Goal: Task Accomplishment & Management: Use online tool/utility

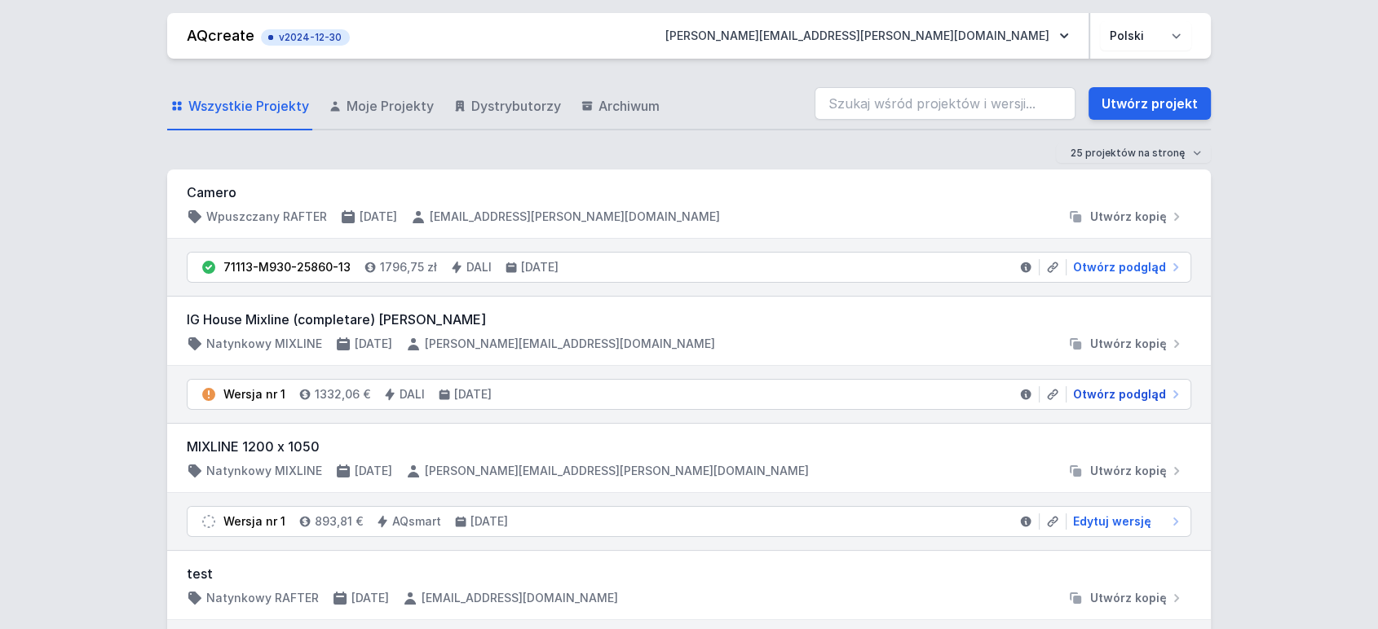
drag, startPoint x: 1095, startPoint y: 392, endPoint x: 1265, endPoint y: 355, distance: 174.5
click at [1095, 392] on span "Otwórz podgląd" at bounding box center [1119, 394] width 93 height 16
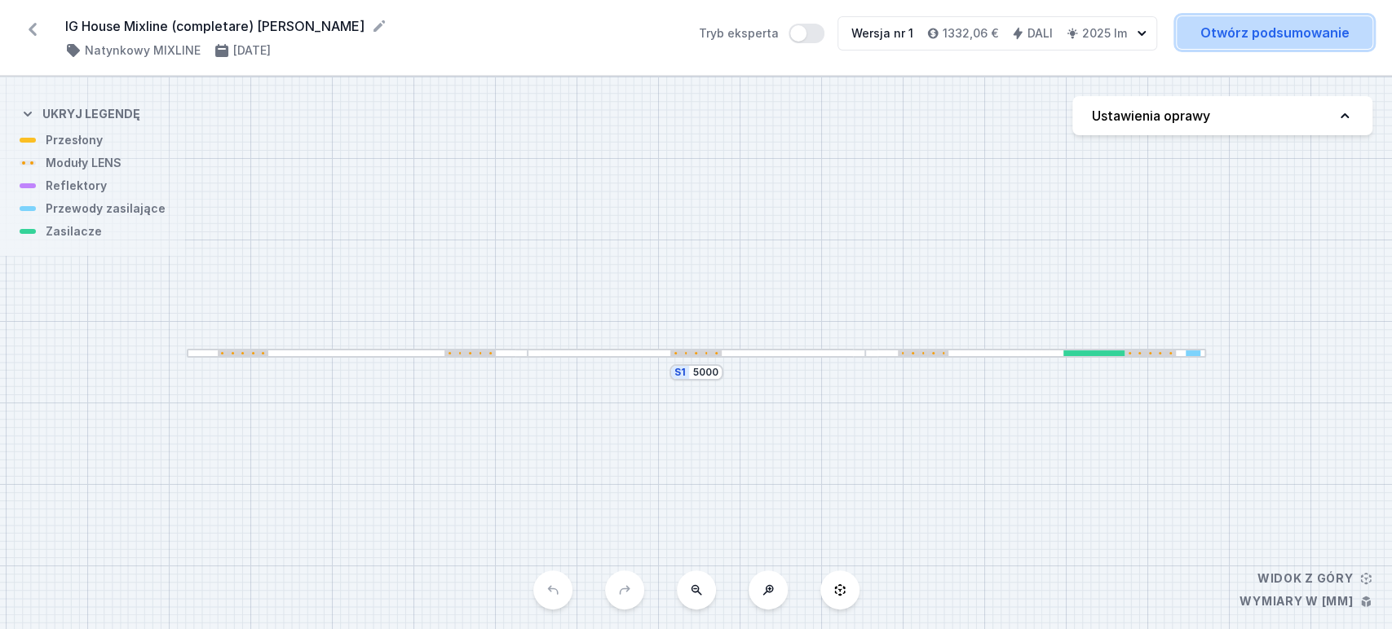
click at [1239, 39] on link "Otwórz podsumowanie" at bounding box center [1274, 32] width 196 height 33
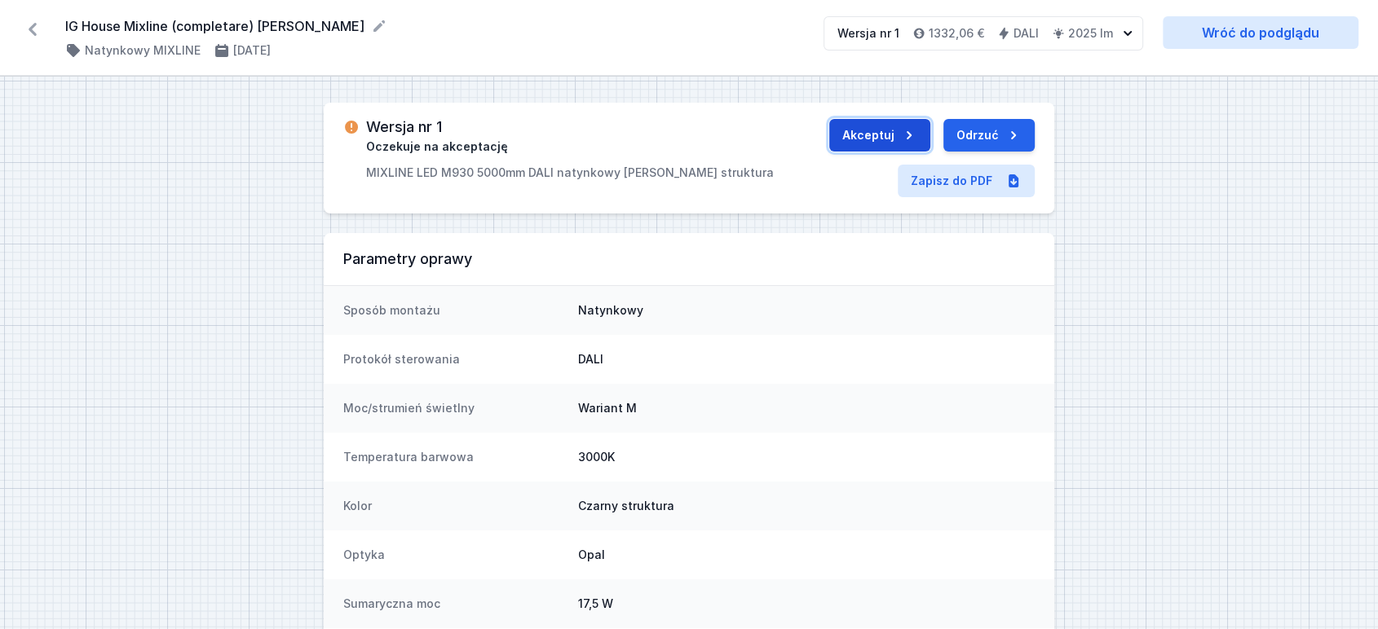
click at [883, 137] on button "Akceptuj" at bounding box center [879, 135] width 101 height 33
click at [959, 135] on button "Wyślij do ERP" at bounding box center [972, 135] width 126 height 33
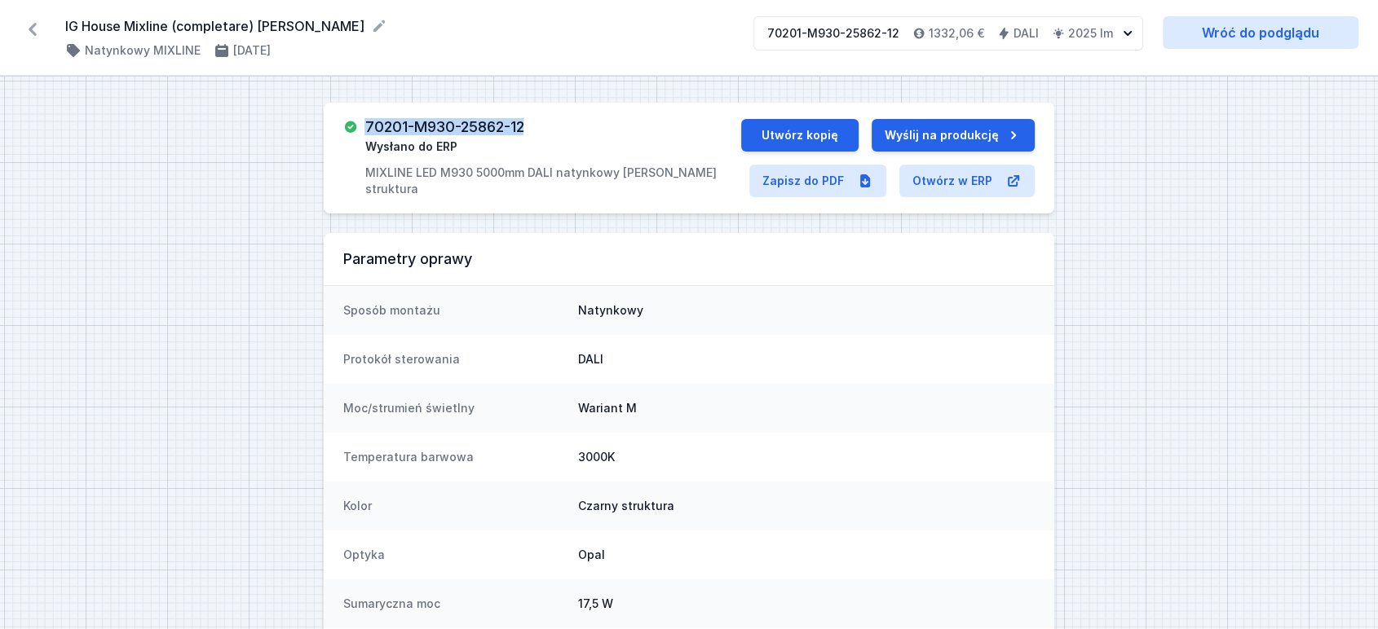
drag, startPoint x: 367, startPoint y: 125, endPoint x: 529, endPoint y: 136, distance: 162.6
click at [529, 136] on div "70201-M930-25862-12 Wysłano do ERP MIXLINE LED M930 5000mm DALI natynkowy [PERS…" at bounding box center [552, 158] width 377 height 78
copy h3 "70201-M930-25862-12"
click at [807, 184] on link "Zapisz do PDF" at bounding box center [817, 181] width 137 height 33
